Goal: Information Seeking & Learning: Understand process/instructions

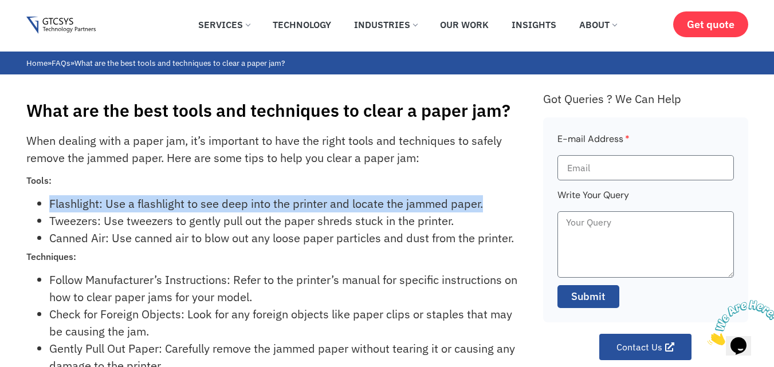
drag, startPoint x: 48, startPoint y: 198, endPoint x: 522, endPoint y: 211, distance: 474.7
click at [522, 211] on div "When dealing with a paper jam, it’s important to have the right tools and techn…" at bounding box center [279, 260] width 506 height 257
